Goal: Information Seeking & Learning: Learn about a topic

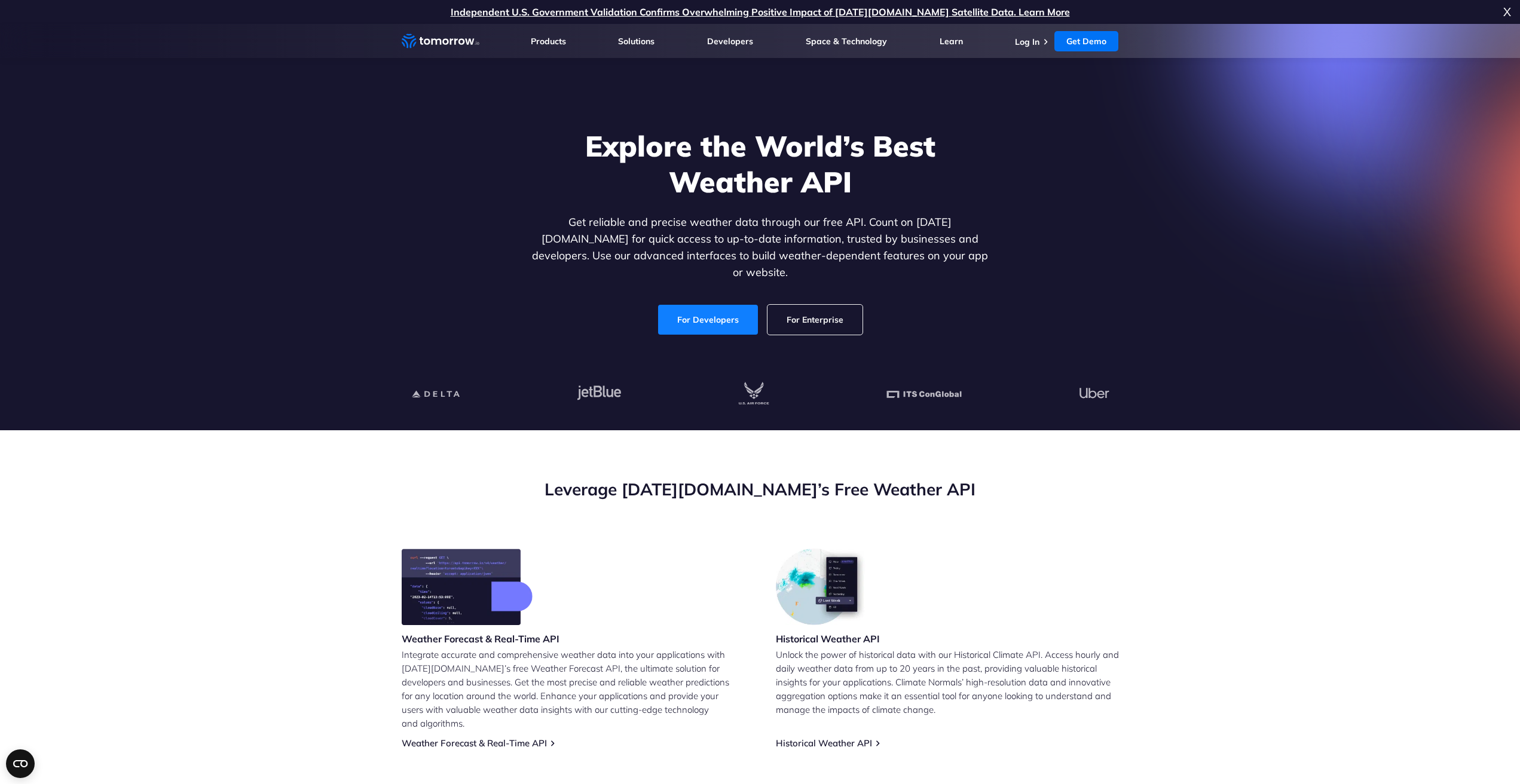
click at [718, 304] on link "For Developers" at bounding box center [708, 319] width 100 height 30
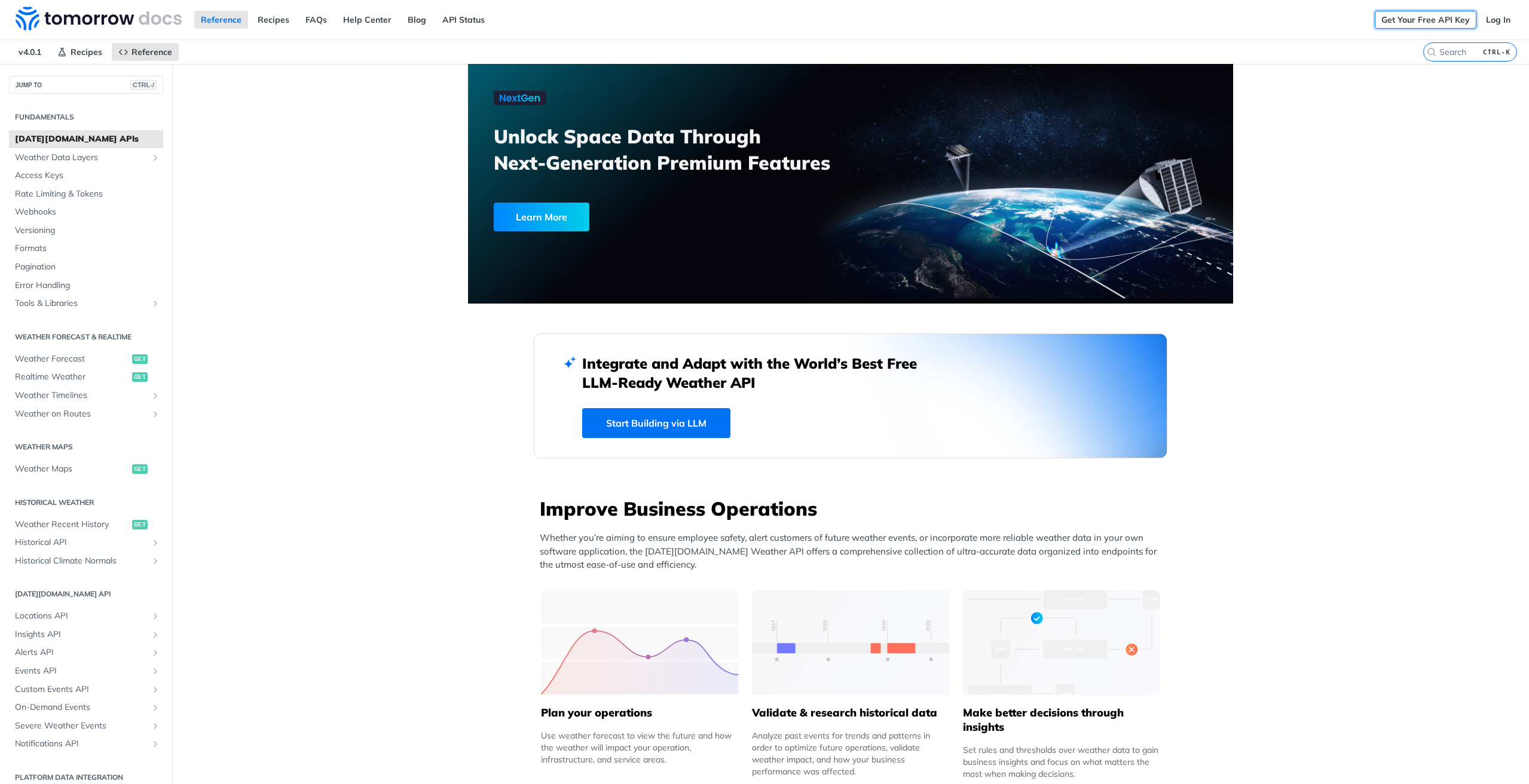
click at [1425, 23] on link "Get Your Free API Key" at bounding box center [1425, 20] width 102 height 18
click at [1497, 17] on link "Log In" at bounding box center [1498, 20] width 38 height 18
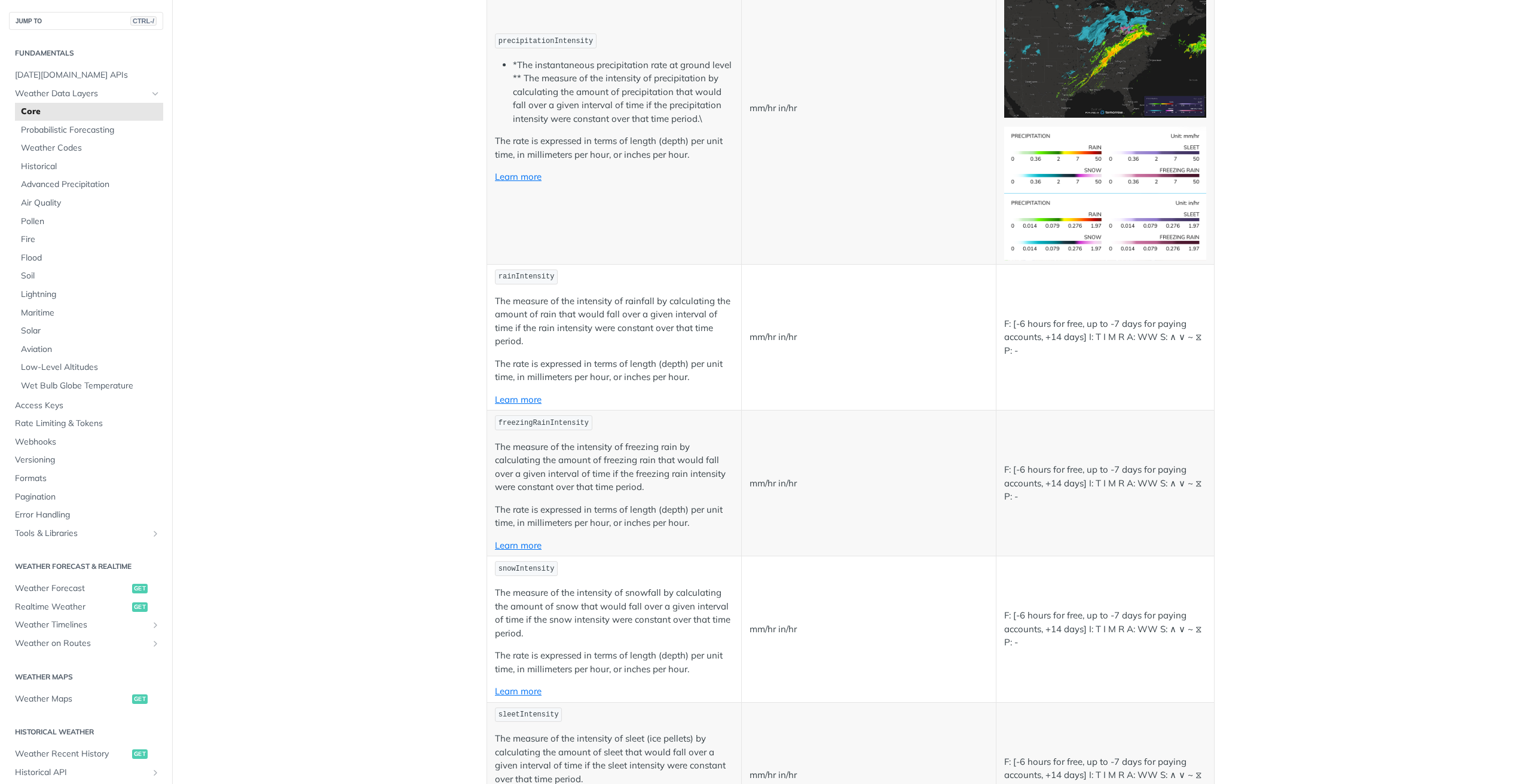
scroll to position [2270, 0]
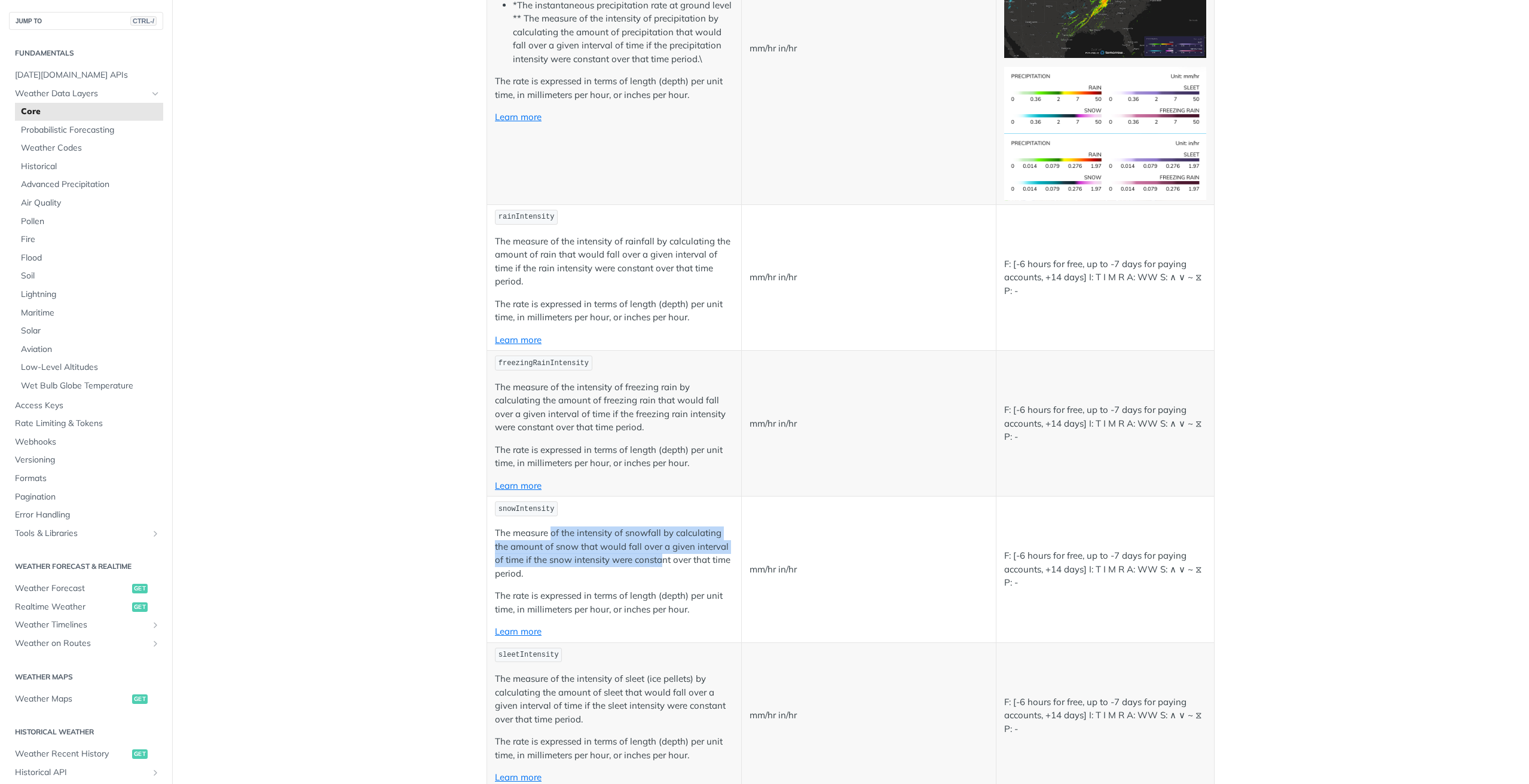
drag, startPoint x: 548, startPoint y: 534, endPoint x: 660, endPoint y: 563, distance: 115.7
click at [660, 563] on p "The measure of the intensity of snowfall by calculating the amount of snow that…" at bounding box center [614, 553] width 238 height 54
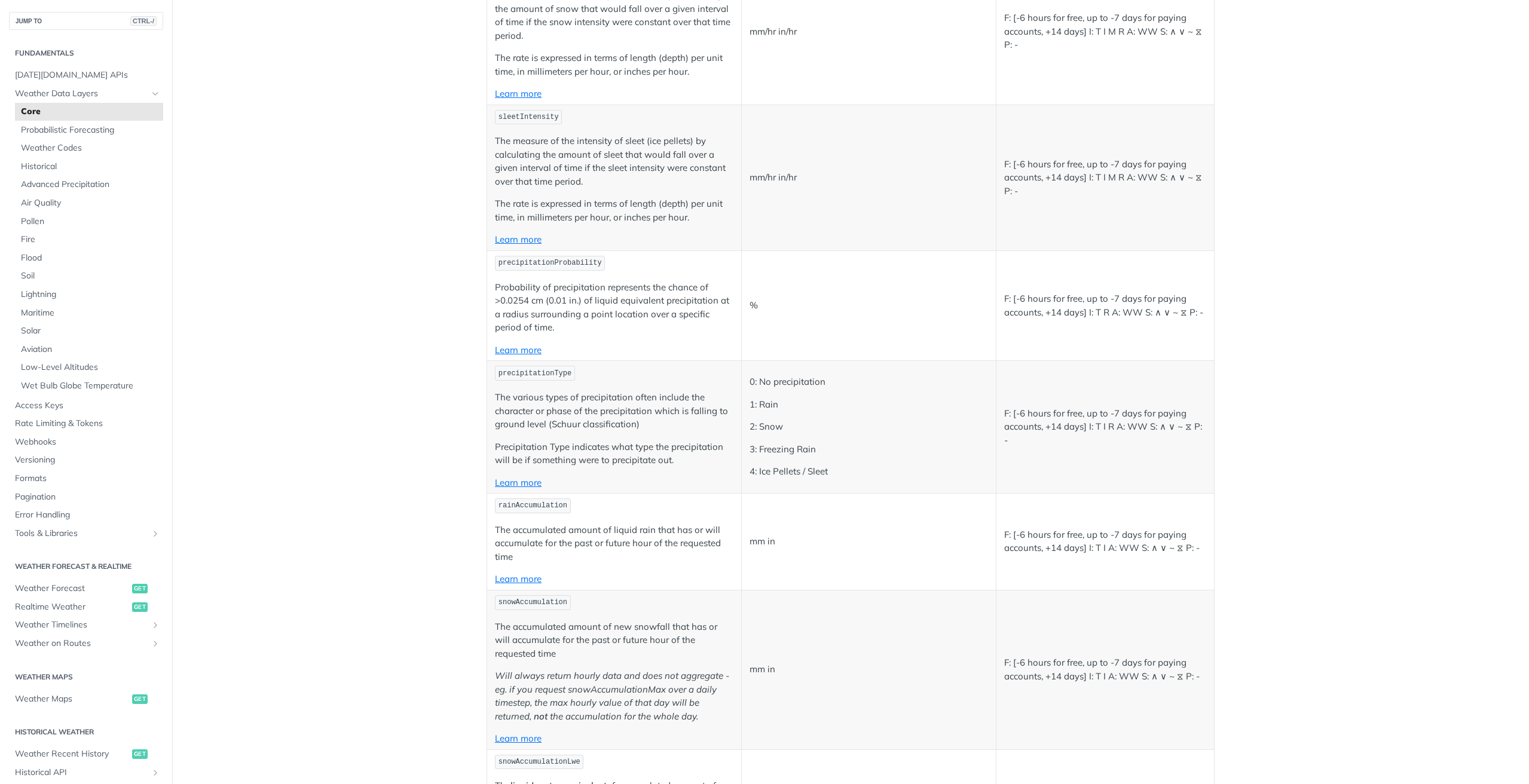
scroll to position [2868, 0]
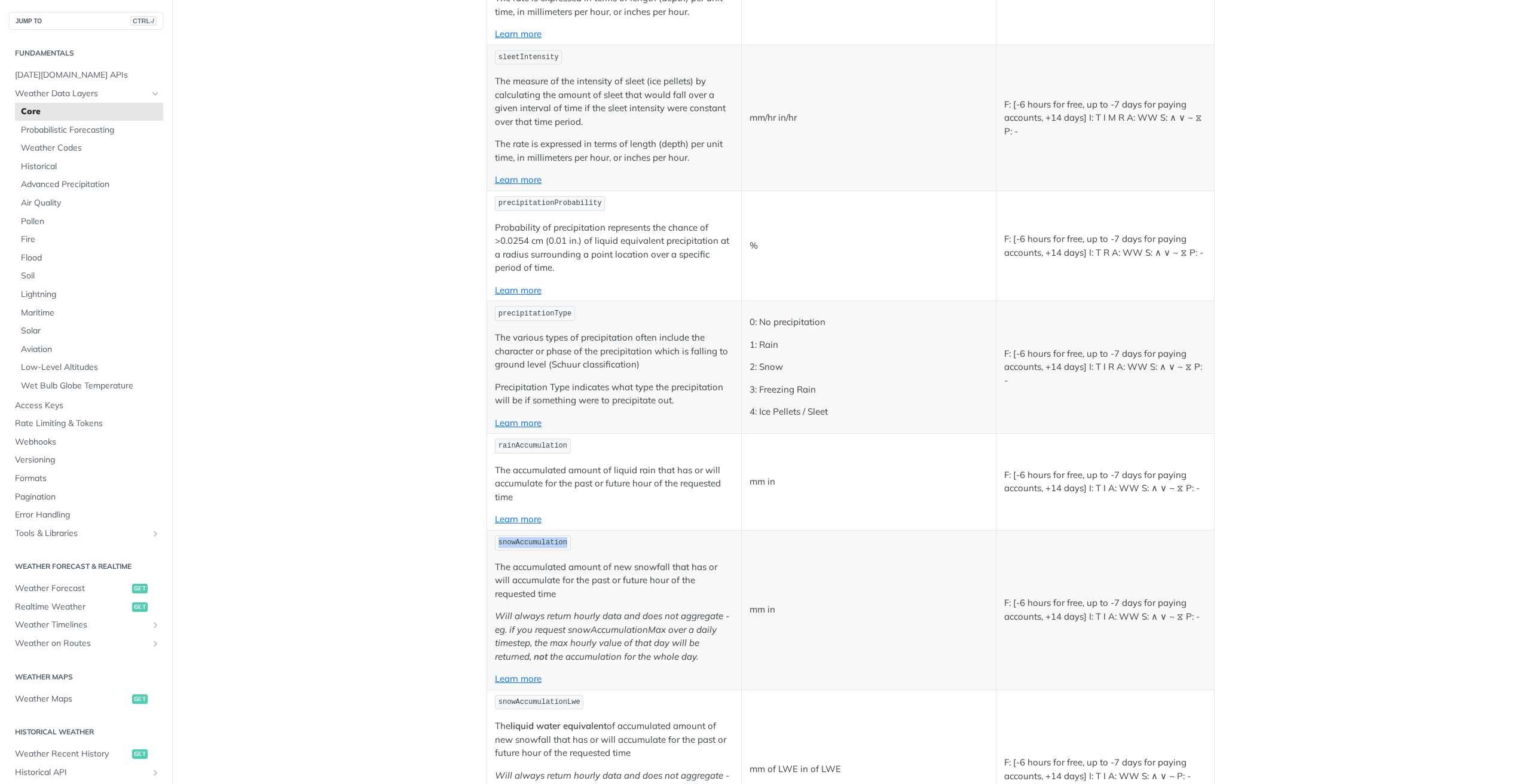
drag, startPoint x: 491, startPoint y: 543, endPoint x: 560, endPoint y: 540, distance: 69.1
click at [560, 540] on p "snowAccumulation" at bounding box center [614, 543] width 238 height 17
click at [557, 543] on span "snowAccumulation" at bounding box center [532, 542] width 68 height 8
click at [495, 538] on code "snowAccumulation" at bounding box center [532, 543] width 76 height 15
drag, startPoint x: 562, startPoint y: 575, endPoint x: 660, endPoint y: 574, distance: 98.0
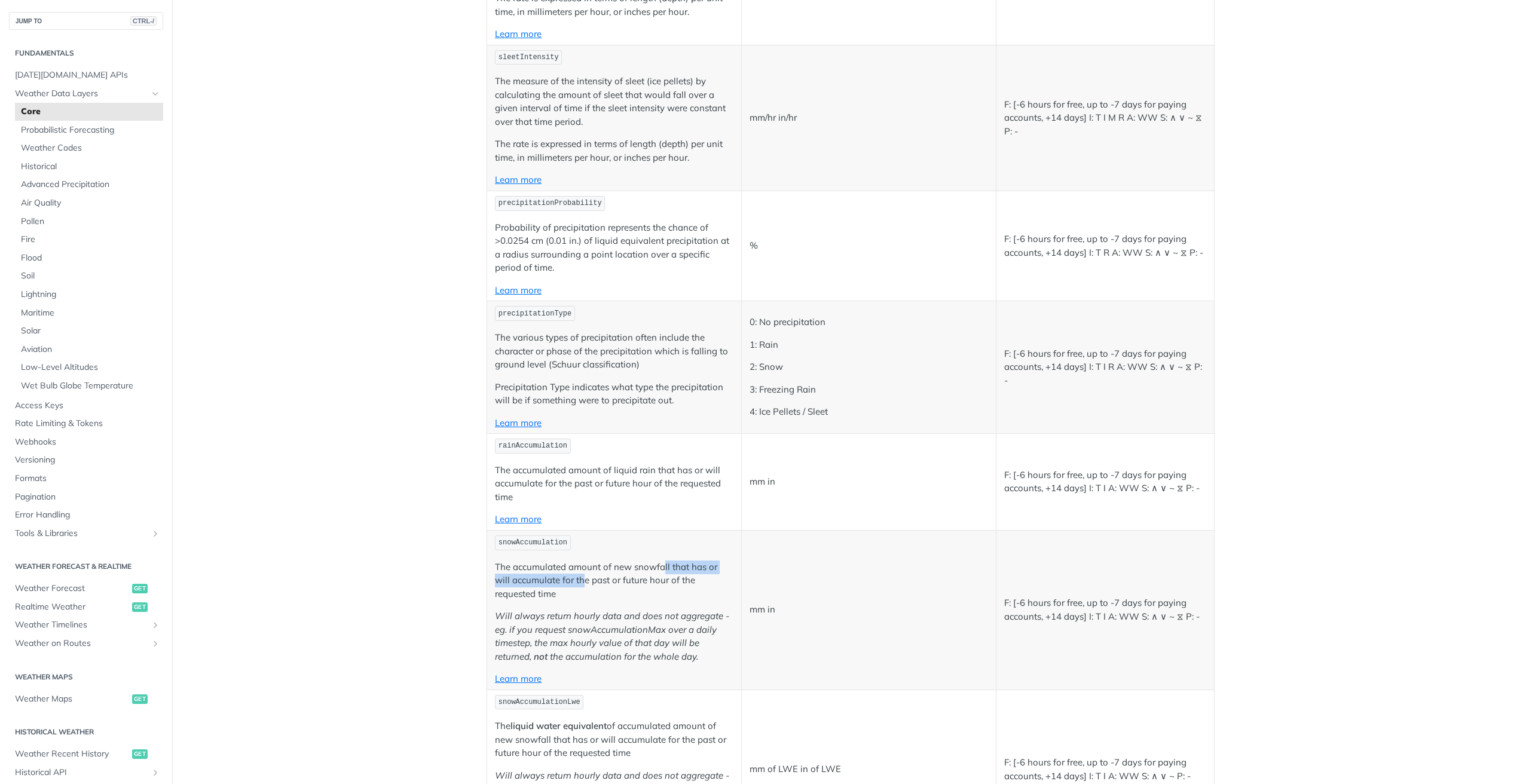
click at [660, 574] on p "The accumulated amount of new snowfall that has or will accumulate for the past…" at bounding box center [614, 580] width 238 height 41
